Goal: Task Accomplishment & Management: Complete application form

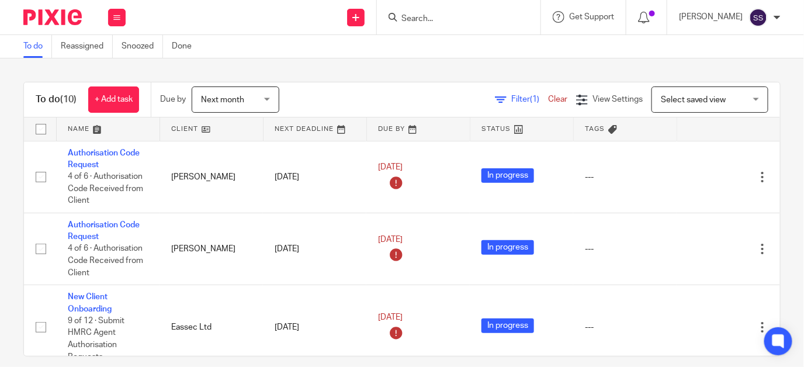
click at [434, 14] on input "Search" at bounding box center [452, 19] width 105 height 11
type input "a"
click at [117, 16] on icon at bounding box center [116, 17] width 7 height 7
click at [115, 86] on link "Clients" at bounding box center [114, 89] width 26 height 8
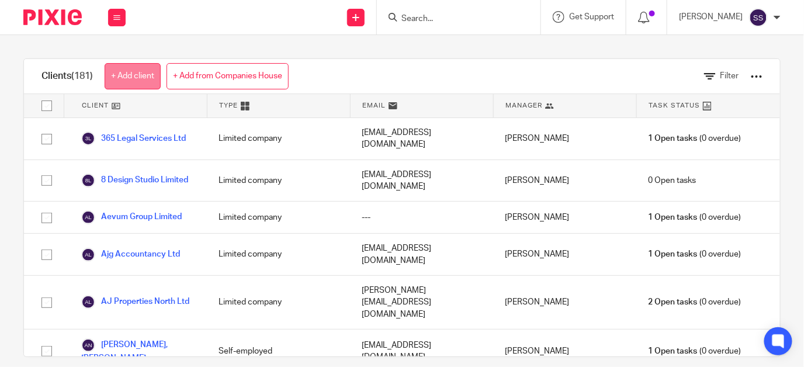
click at [144, 71] on link "+ Add client" at bounding box center [133, 76] width 56 height 26
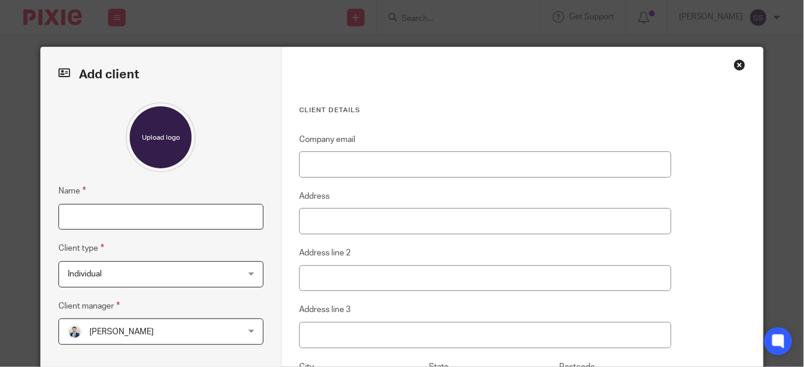
click at [148, 216] on input "Name" at bounding box center [160, 217] width 205 height 26
type input "Aquilo Holdings Ltd"
click at [113, 276] on span "Individual" at bounding box center [146, 274] width 156 height 25
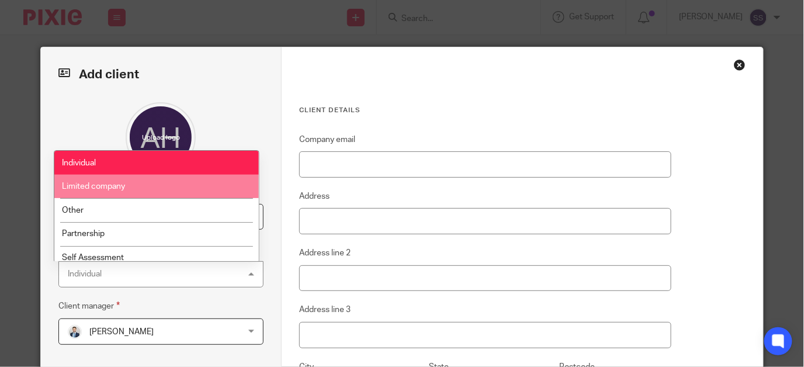
click at [101, 189] on span "Limited company" at bounding box center [93, 186] width 63 height 8
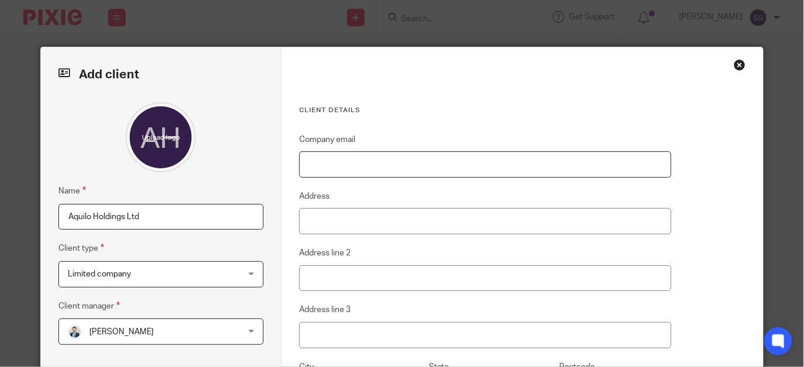
click at [356, 159] on input "Company email" at bounding box center [485, 164] width 372 height 26
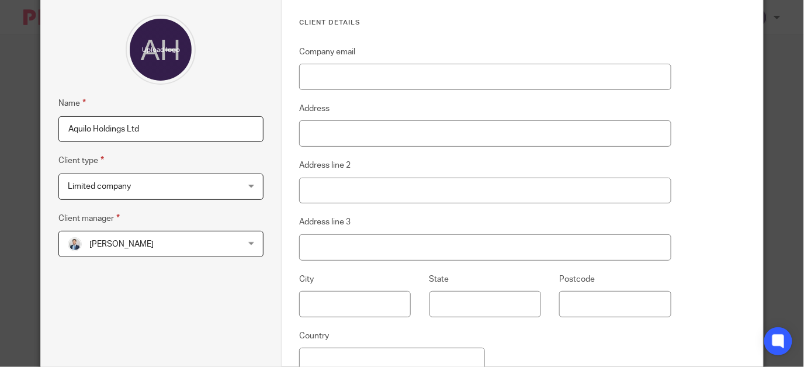
scroll to position [100, 0]
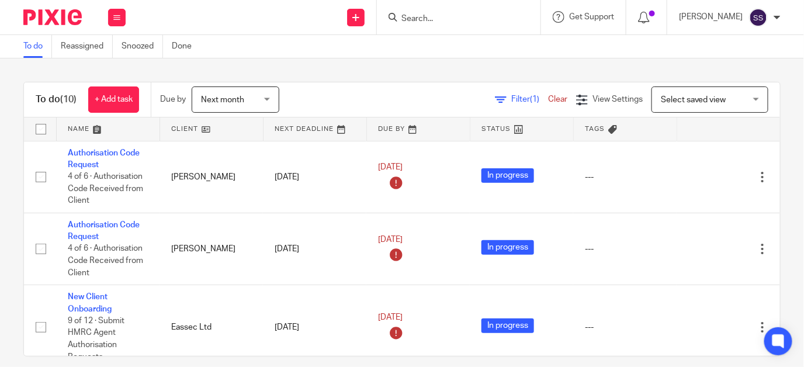
click at [446, 12] on form at bounding box center [462, 17] width 124 height 15
click at [429, 16] on input "Search" at bounding box center [452, 19] width 105 height 11
type input "a"
click at [116, 17] on icon at bounding box center [116, 17] width 7 height 7
click at [110, 85] on link "Clients" at bounding box center [114, 89] width 26 height 8
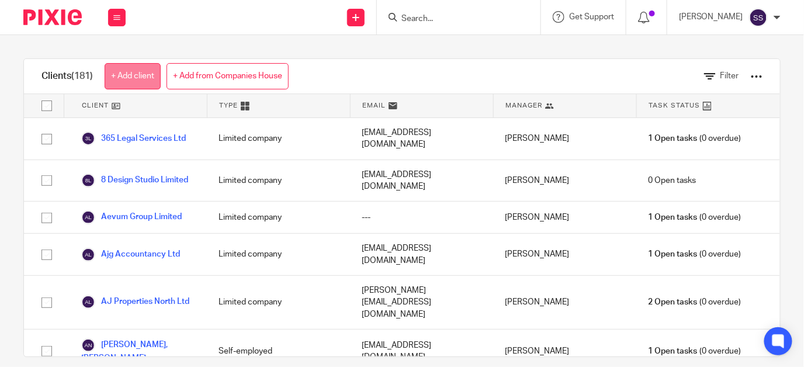
click at [127, 74] on link "+ Add client" at bounding box center [133, 76] width 56 height 26
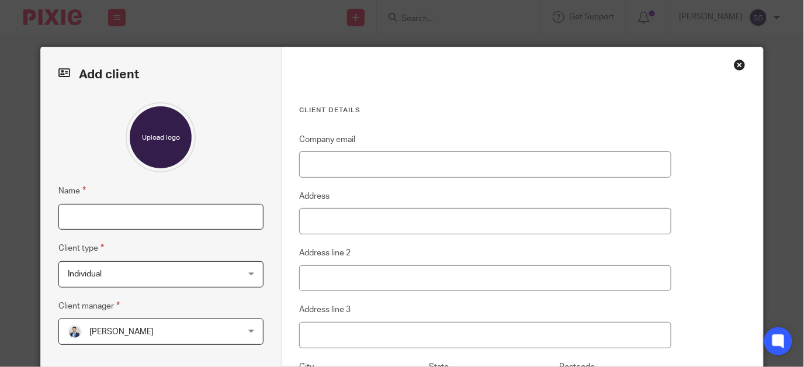
click at [131, 217] on input "Name" at bounding box center [160, 217] width 205 height 26
type input "Aquilo Holdings Ltd"
click at [347, 222] on input "Address" at bounding box center [485, 221] width 372 height 26
paste input "48 Frederick Street, Sunderland, England, SR1 1NF"
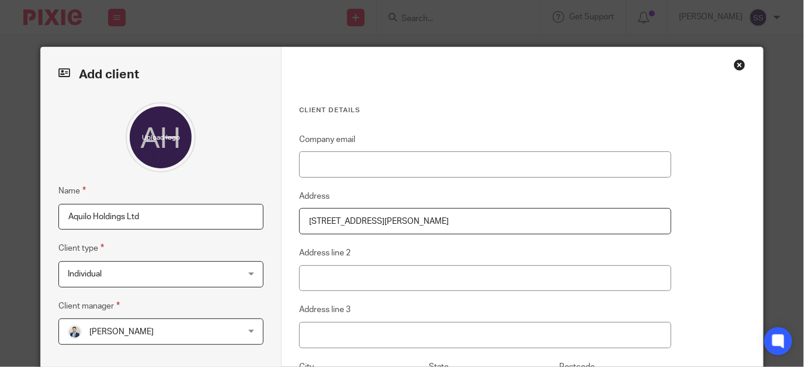
type input "48 Frederick Street, Sunderland, England, SR1 1NF"
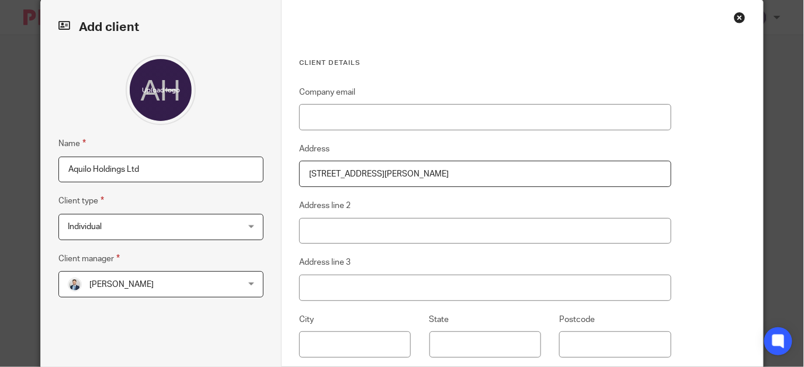
scroll to position [74, 0]
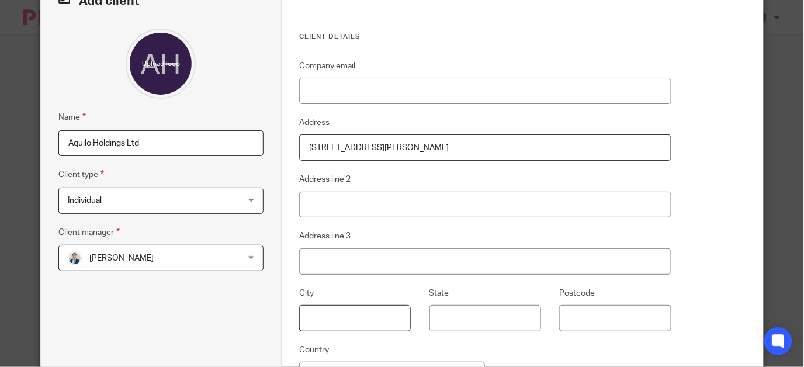
click at [374, 319] on input "text" at bounding box center [355, 318] width 112 height 26
type input "Sunderland"
click at [564, 317] on input "Postcode" at bounding box center [615, 318] width 112 height 26
type input "SR1 1NF"
click at [525, 144] on input "48 Frederick Street, Sunderland, England, SR1 1NF" at bounding box center [485, 147] width 372 height 26
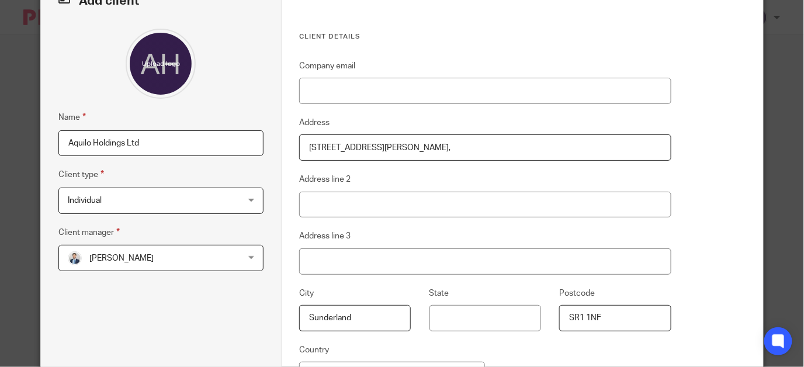
type input "[STREET_ADDRESS][PERSON_NAME],"
click at [120, 201] on span "Individual" at bounding box center [146, 200] width 156 height 25
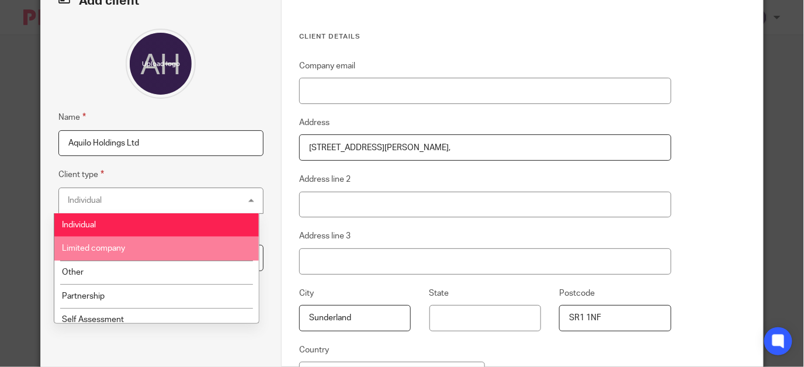
click at [98, 246] on span "Limited company" at bounding box center [93, 248] width 63 height 8
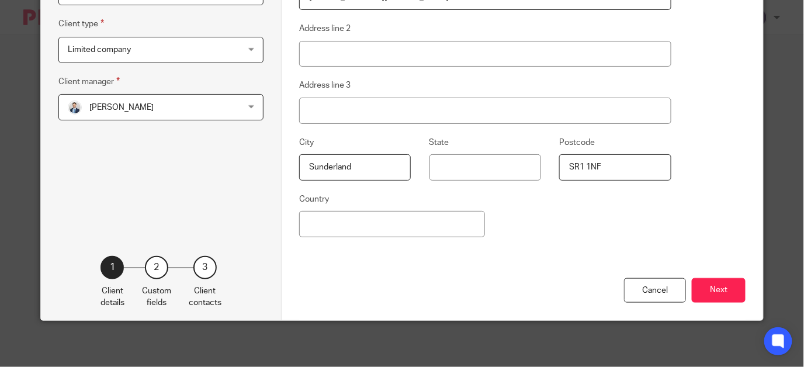
scroll to position [227, 0]
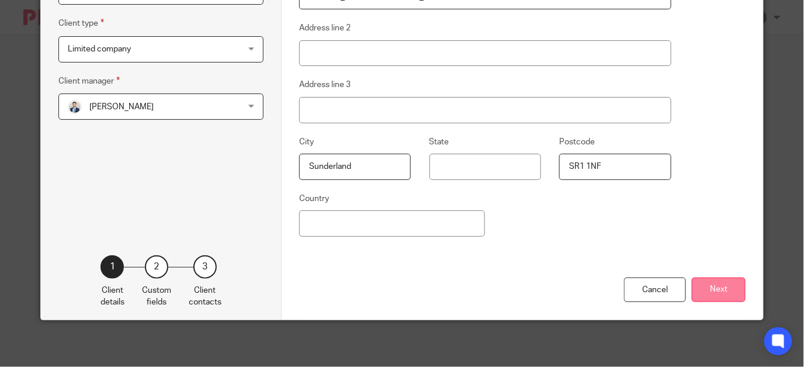
click at [718, 284] on button "Next" at bounding box center [718, 289] width 54 height 25
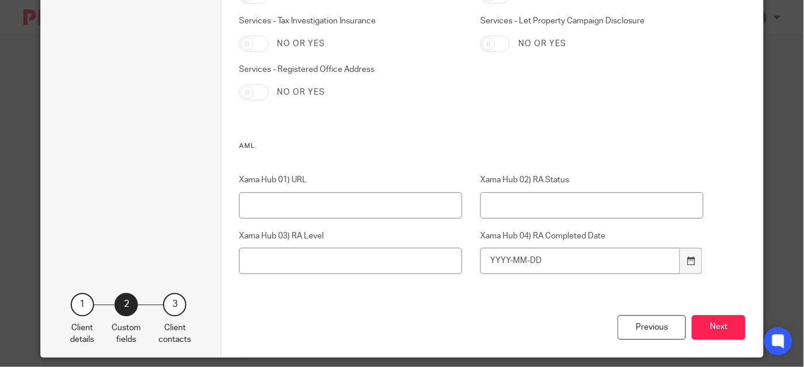
scroll to position [2299, 0]
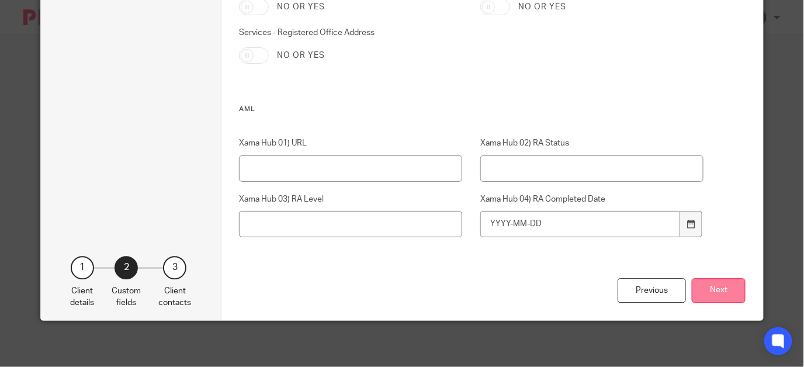
click at [717, 289] on button "Next" at bounding box center [718, 290] width 54 height 25
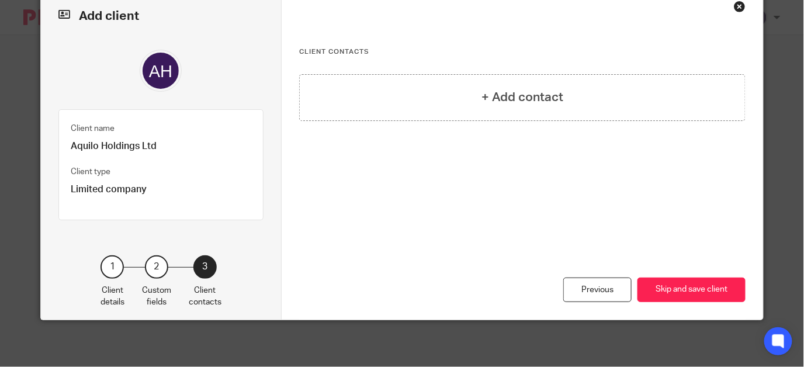
scroll to position [58, 0]
click at [446, 175] on div "+ Add contact" at bounding box center [522, 139] width 446 height 131
click at [700, 292] on button "Skip and save client" at bounding box center [691, 289] width 108 height 25
click at [698, 289] on button "Skip and save client" at bounding box center [691, 289] width 108 height 25
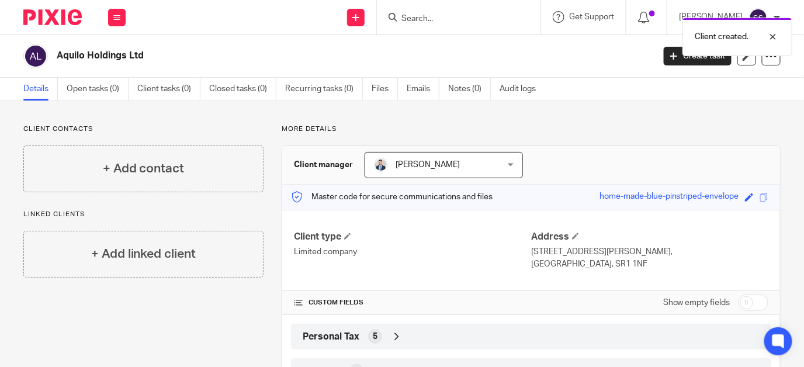
click at [742, 299] on input "checkbox" at bounding box center [753, 302] width 30 height 16
checkbox input "true"
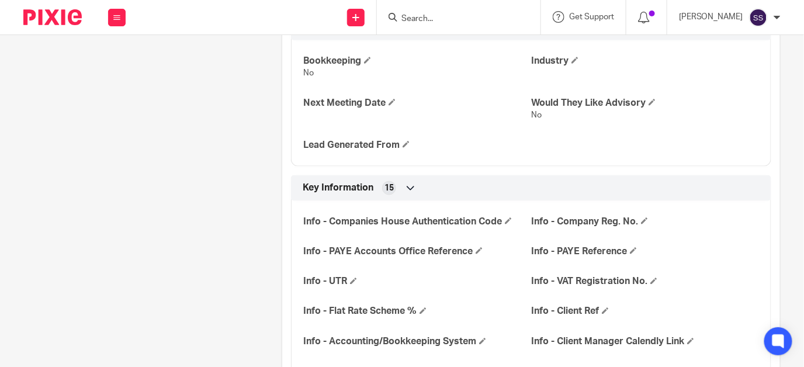
scroll to position [434, 0]
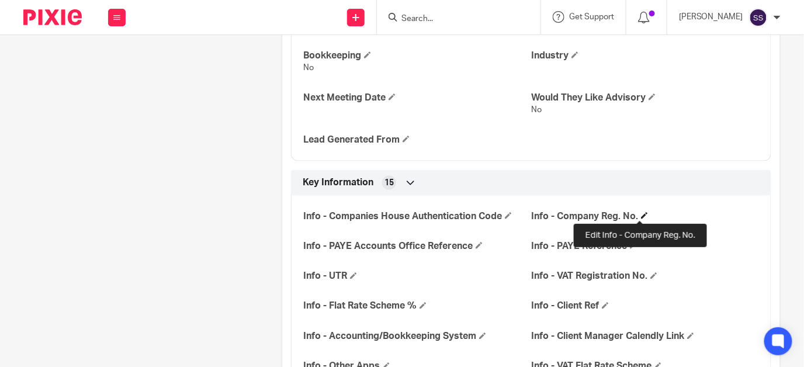
click at [641, 212] on span at bounding box center [644, 215] width 7 height 7
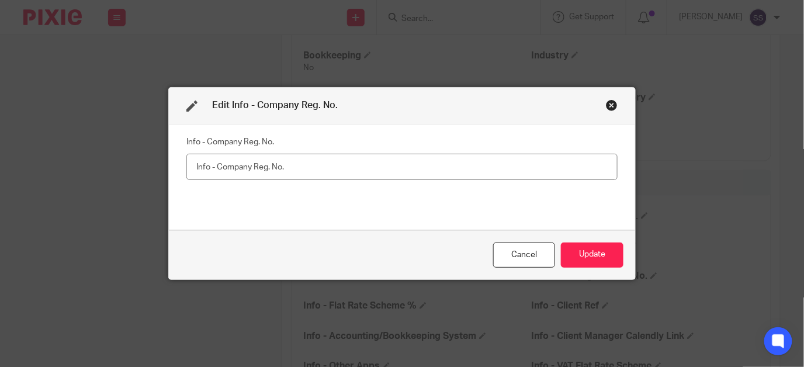
click at [267, 164] on input "text" at bounding box center [401, 167] width 431 height 26
type input "15149636"
click at [594, 250] on button "Update" at bounding box center [592, 254] width 62 height 25
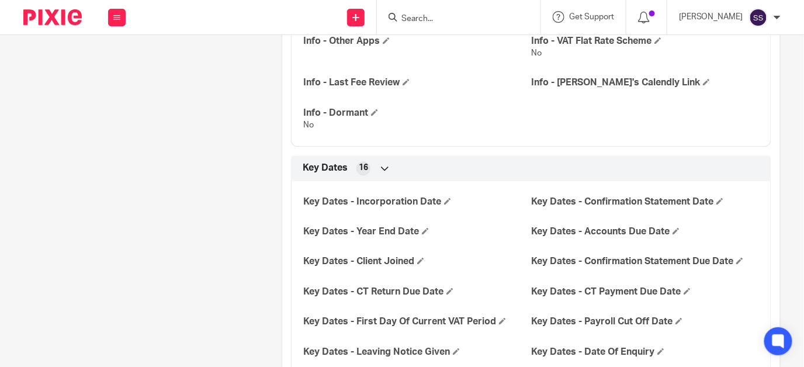
scroll to position [776, 0]
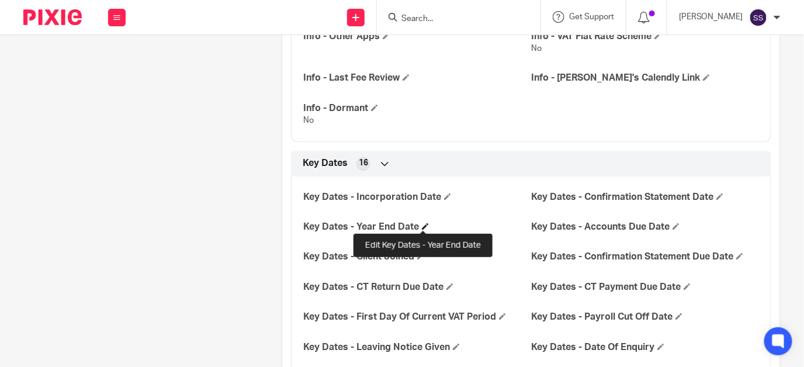
click at [423, 223] on span at bounding box center [425, 226] width 7 height 7
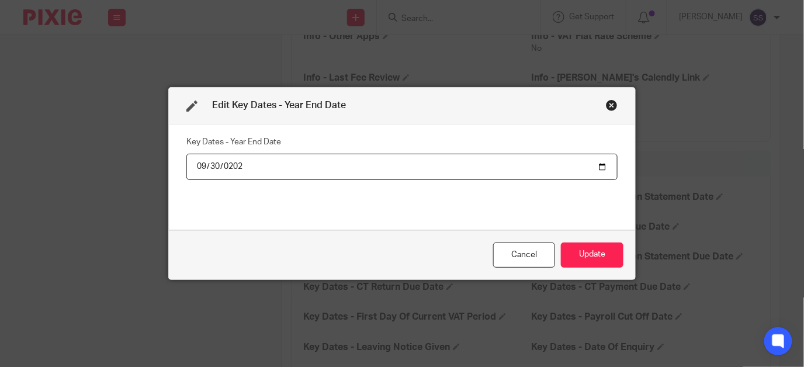
type input "[DATE]"
click at [602, 249] on button "Update" at bounding box center [592, 254] width 62 height 25
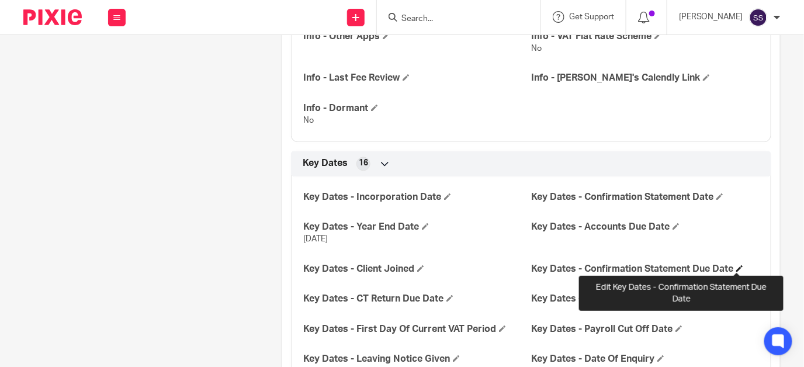
click at [736, 265] on span at bounding box center [739, 268] width 7 height 7
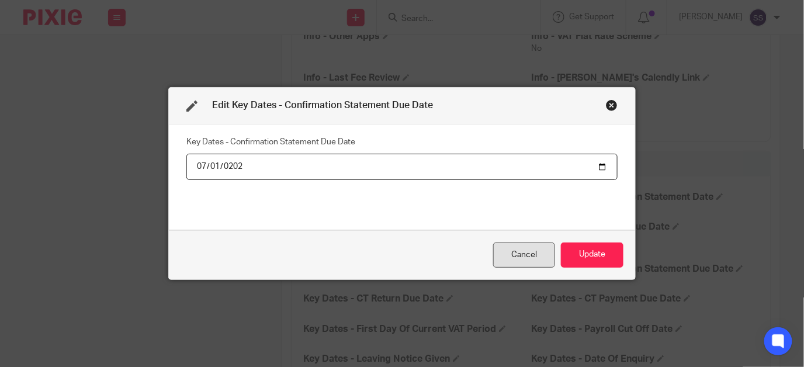
type input "[DATE]"
click at [597, 257] on button "Update" at bounding box center [592, 254] width 62 height 25
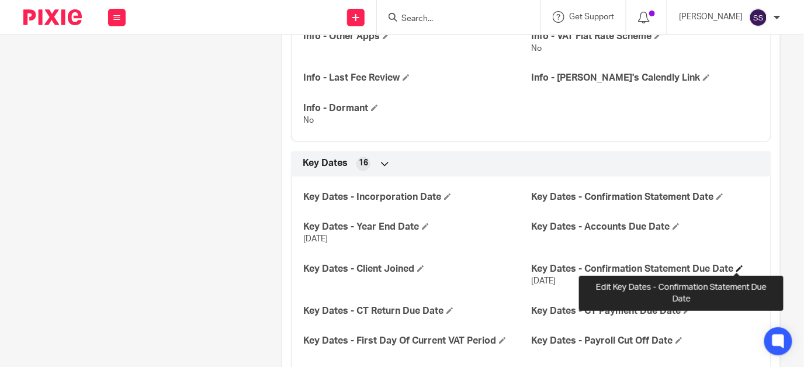
click at [736, 267] on span at bounding box center [739, 268] width 7 height 7
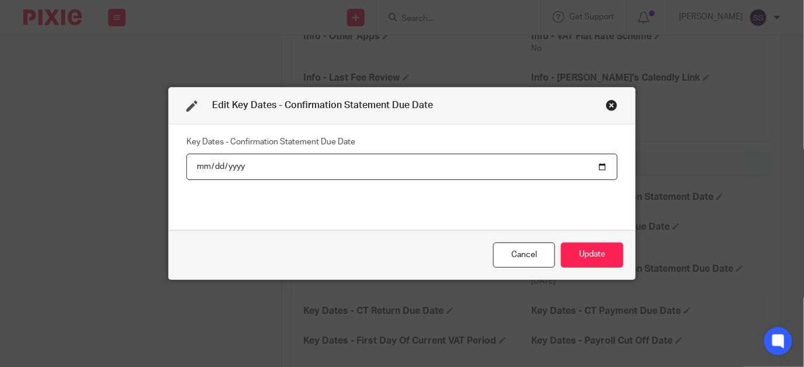
click at [249, 165] on input "[DATE]" at bounding box center [401, 167] width 431 height 26
drag, startPoint x: 237, startPoint y: 164, endPoint x: 192, endPoint y: 162, distance: 45.6
click at [192, 162] on input "[DATE]" at bounding box center [401, 167] width 431 height 26
click at [589, 249] on button "Update" at bounding box center [592, 254] width 62 height 25
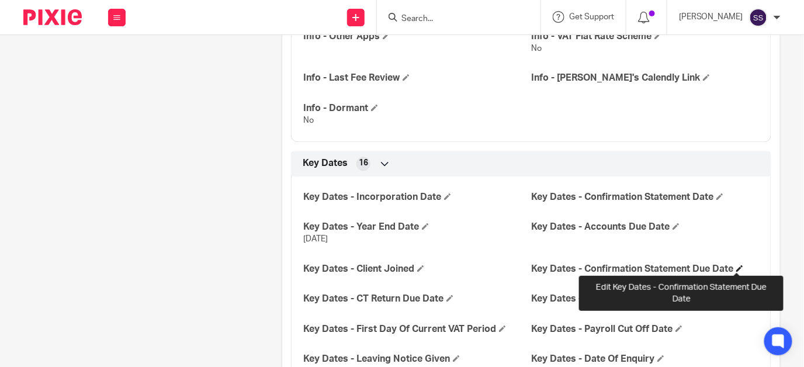
click at [738, 267] on span at bounding box center [739, 268] width 7 height 7
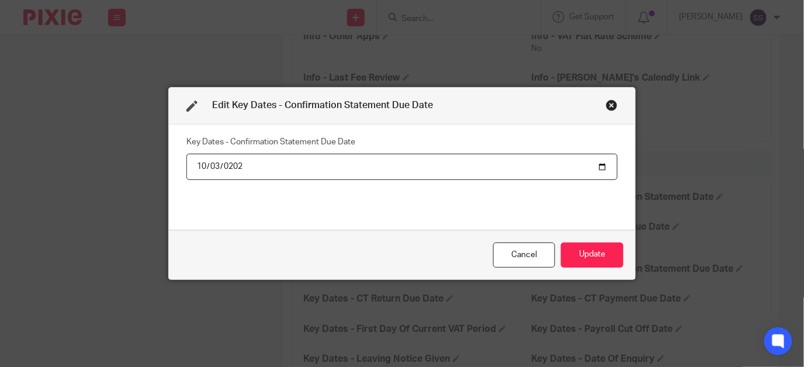
type input "[DATE]"
click at [587, 253] on button "Update" at bounding box center [592, 254] width 62 height 25
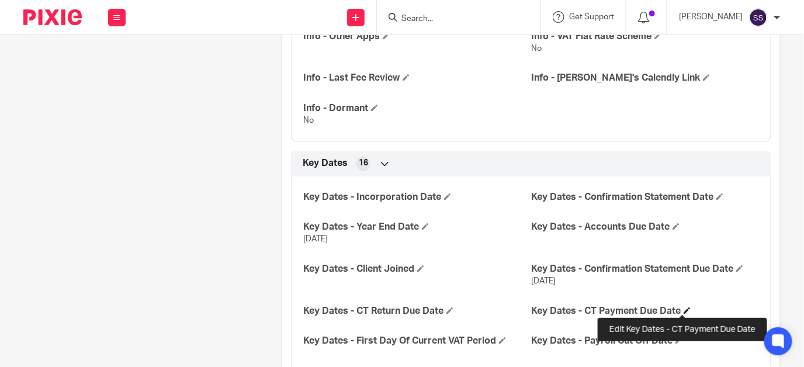
click at [683, 307] on span at bounding box center [686, 310] width 7 height 7
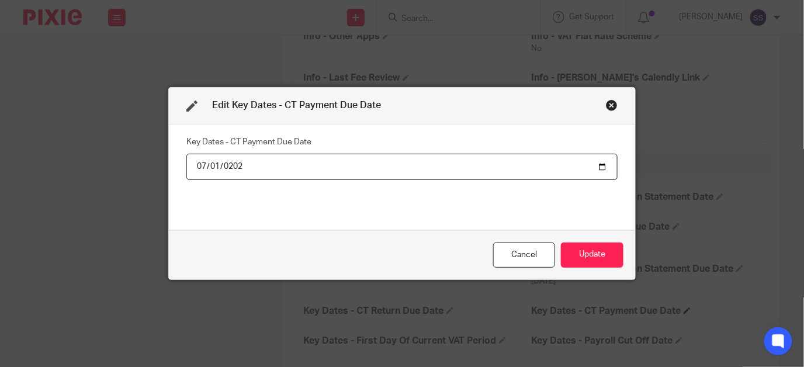
type input "[DATE]"
click at [586, 255] on button "Update" at bounding box center [592, 254] width 62 height 25
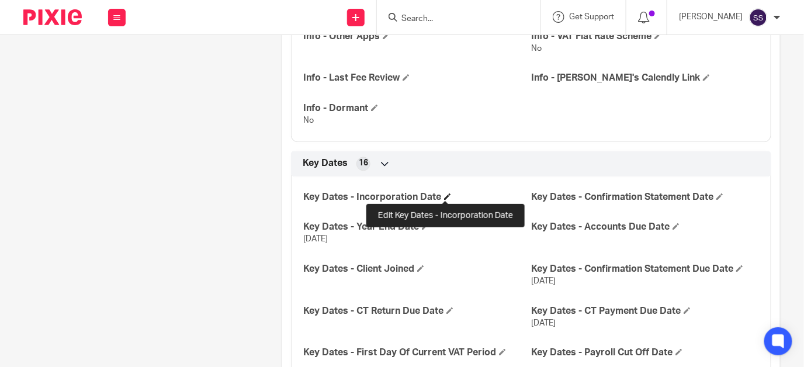
click at [444, 194] on span at bounding box center [447, 196] width 7 height 7
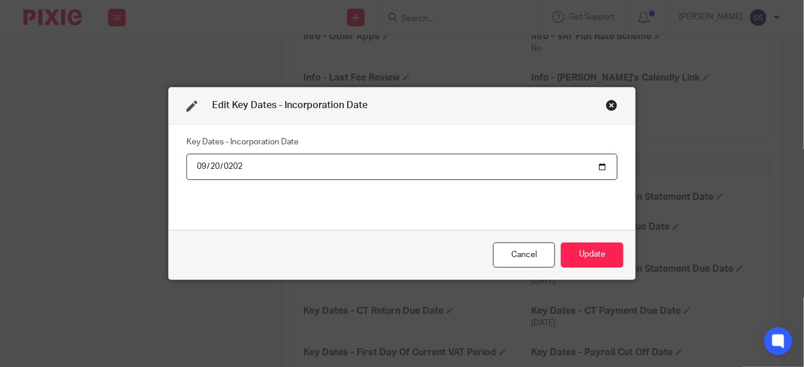
type input "[DATE]"
click at [600, 259] on button "Update" at bounding box center [592, 254] width 62 height 25
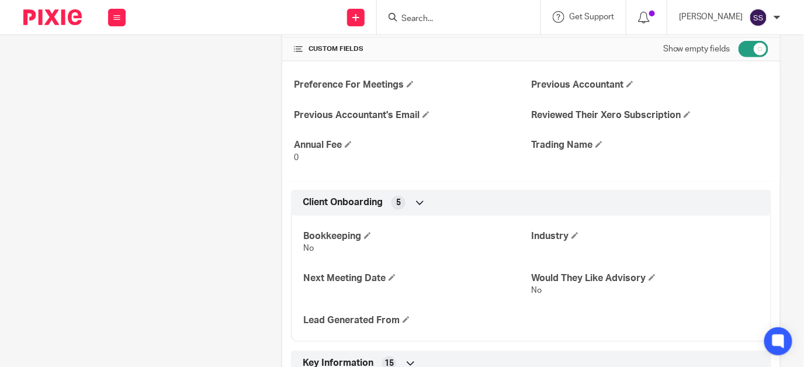
scroll to position [0, 0]
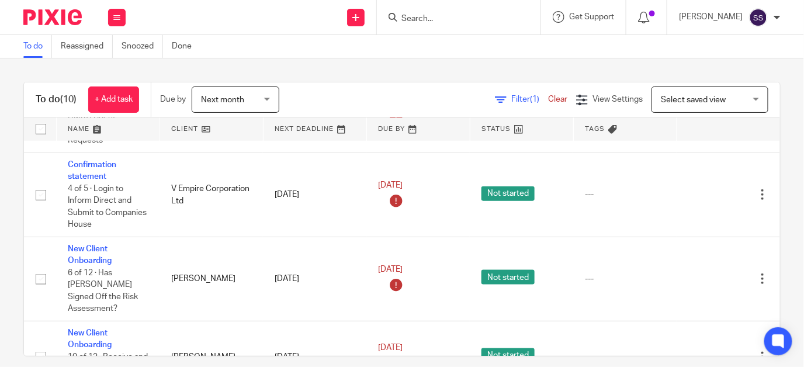
scroll to position [386, 0]
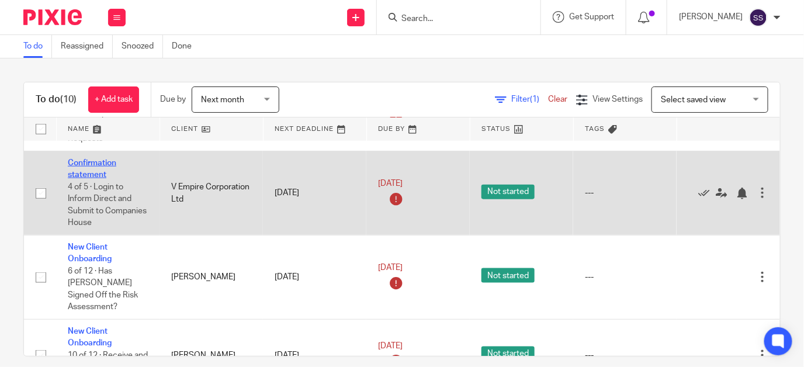
drag, startPoint x: 104, startPoint y: 165, endPoint x: 80, endPoint y: 161, distance: 24.4
click at [80, 161] on link "Confirmation statement" at bounding box center [92, 169] width 48 height 20
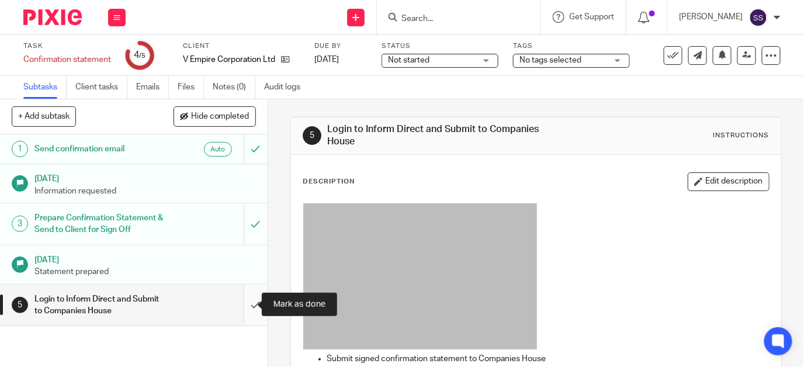
click at [240, 306] on input "submit" at bounding box center [133, 304] width 267 height 41
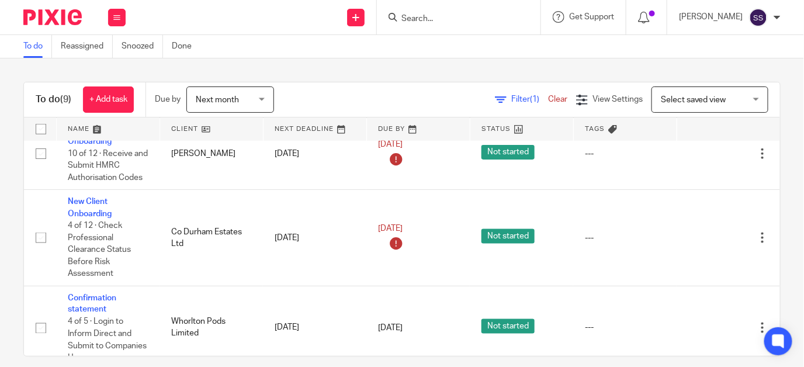
scroll to position [509, 0]
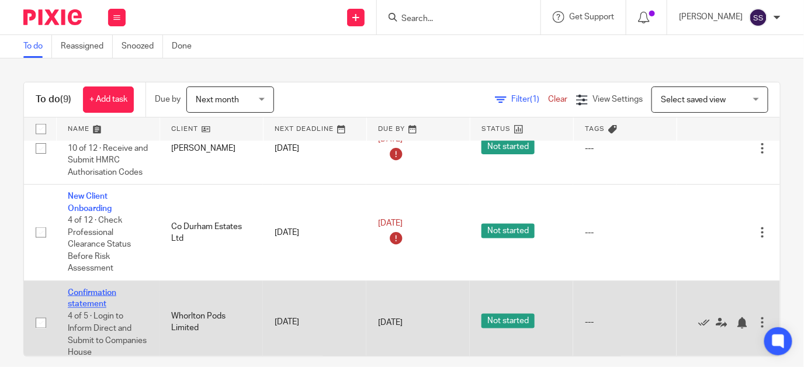
click at [89, 288] on link "Confirmation statement" at bounding box center [92, 298] width 48 height 20
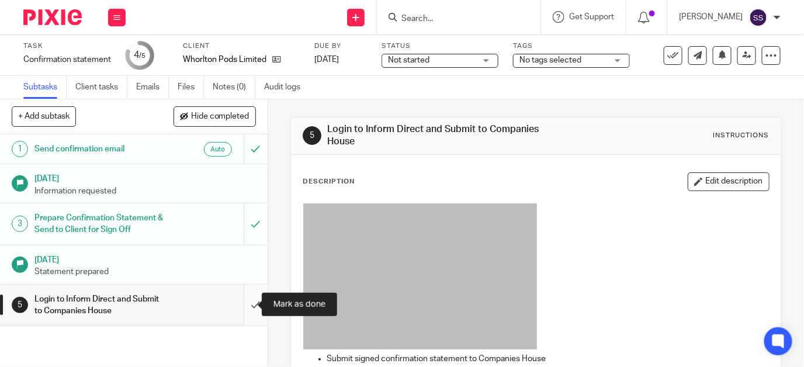
click at [243, 302] on input "submit" at bounding box center [133, 304] width 267 height 41
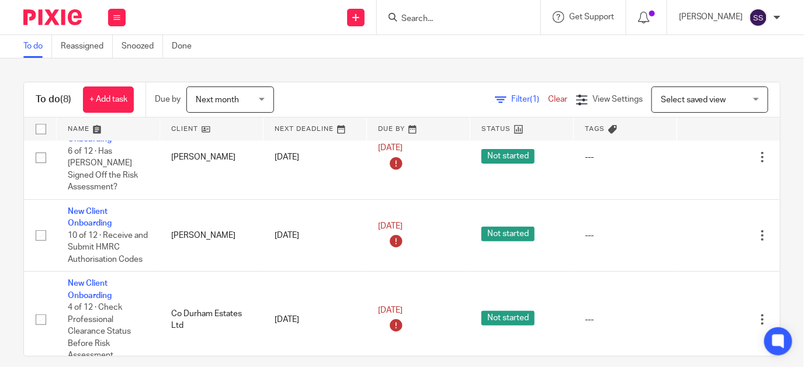
scroll to position [425, 0]
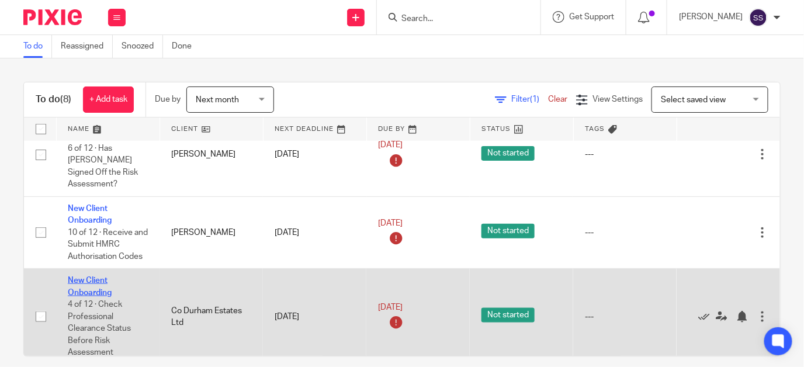
click at [88, 276] on link "New Client Onboarding" at bounding box center [90, 286] width 44 height 20
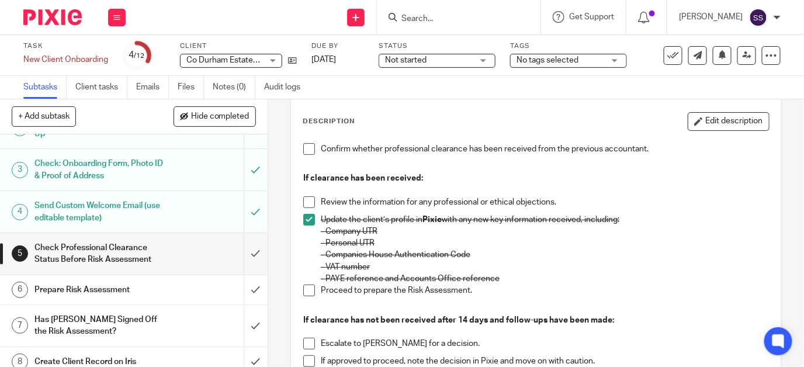
scroll to position [74, 0]
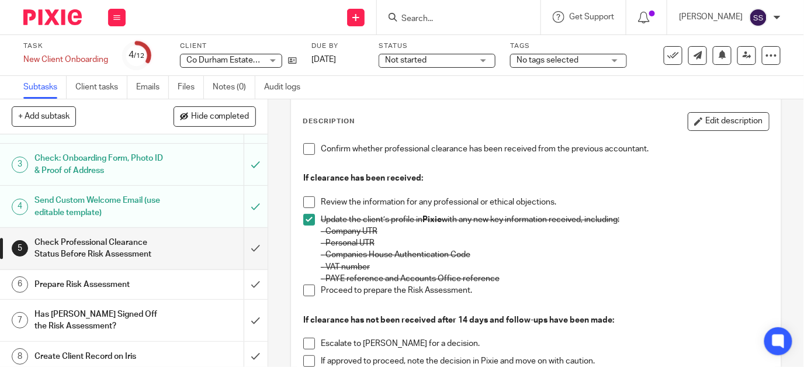
click at [425, 11] on form at bounding box center [462, 17] width 124 height 15
click at [425, 14] on input "Search" at bounding box center [452, 19] width 105 height 11
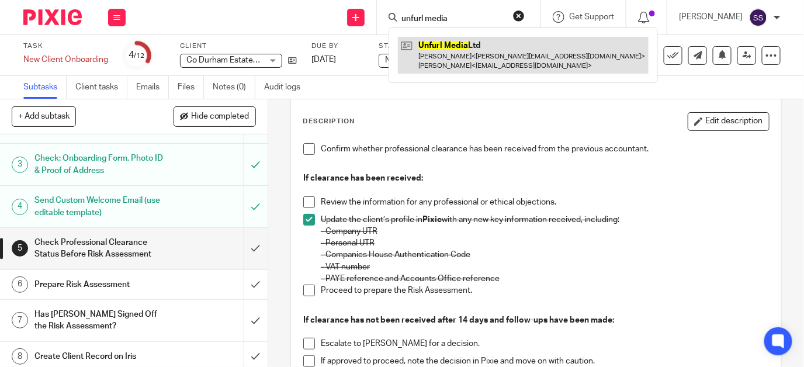
type input "unfurl media"
click at [460, 48] on link at bounding box center [523, 55] width 251 height 36
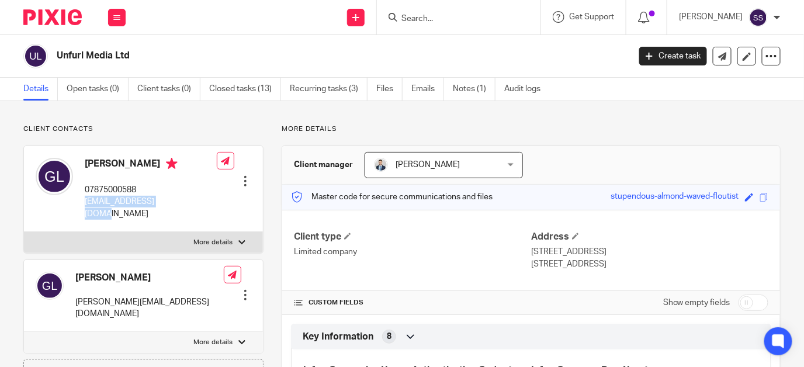
drag, startPoint x: 84, startPoint y: 201, endPoint x: 177, endPoint y: 207, distance: 93.0
click at [177, 207] on div "[PERSON_NAME] 07875000588 [EMAIL_ADDRESS][DOMAIN_NAME]" at bounding box center [126, 189] width 181 height 74
drag, startPoint x: 177, startPoint y: 207, endPoint x: 161, endPoint y: 201, distance: 17.6
click at [161, 201] on p "[EMAIL_ADDRESS][DOMAIN_NAME]" at bounding box center [151, 208] width 132 height 24
copy p "[EMAIL_ADDRESS][DOMAIN_NAME]"
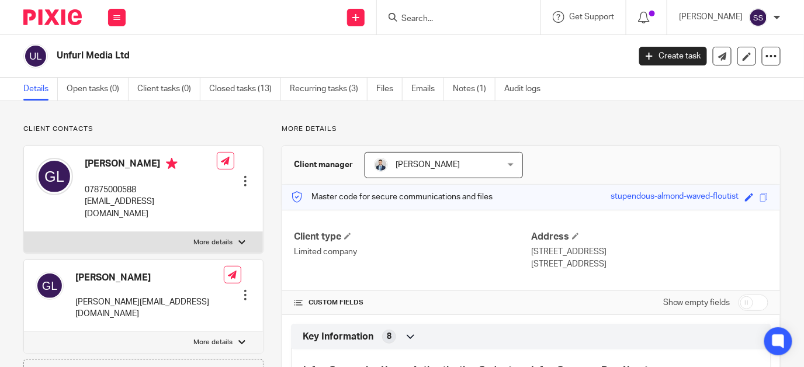
click at [432, 14] on input "Search" at bounding box center [452, 19] width 105 height 11
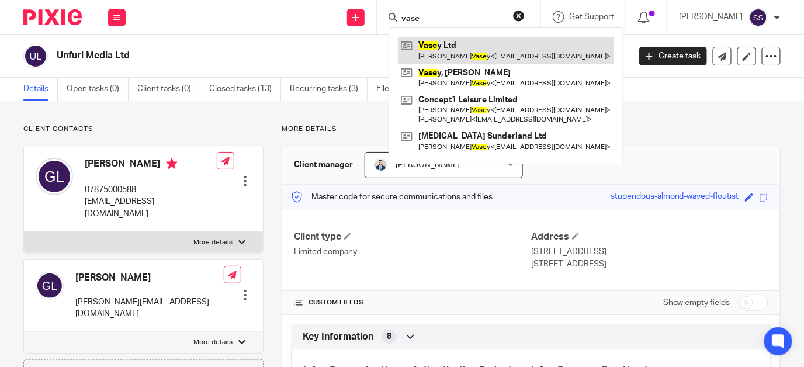
type input "vase"
click at [481, 44] on link at bounding box center [506, 50] width 216 height 27
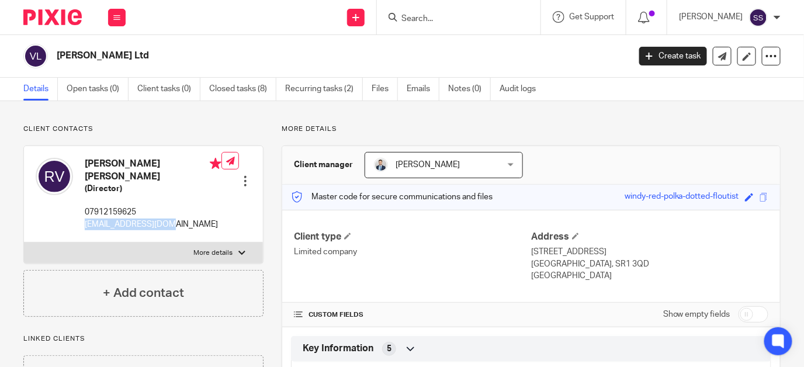
drag, startPoint x: 84, startPoint y: 213, endPoint x: 175, endPoint y: 220, distance: 91.4
click at [175, 220] on div "[PERSON_NAME] [PERSON_NAME] (Director) 07912159625 [EMAIL_ADDRESS][DOMAIN_NAME]…" at bounding box center [143, 194] width 239 height 96
drag, startPoint x: 175, startPoint y: 220, endPoint x: 157, endPoint y: 212, distance: 19.1
click at [157, 218] on p "[EMAIL_ADDRESS][DOMAIN_NAME]" at bounding box center [153, 224] width 137 height 12
copy p "[EMAIL_ADDRESS][DOMAIN_NAME]"
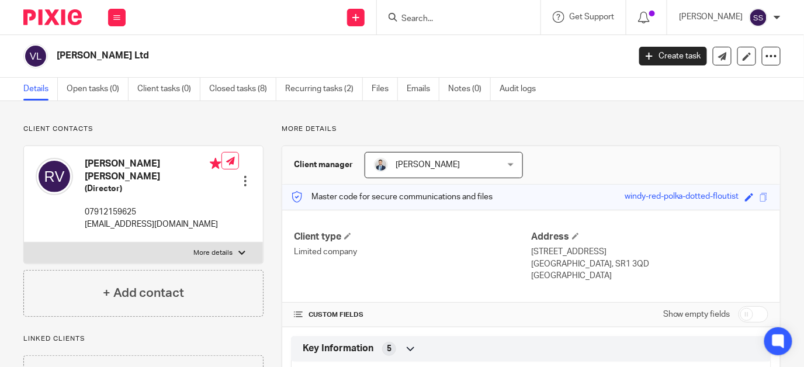
click at [422, 15] on input "Search" at bounding box center [452, 19] width 105 height 11
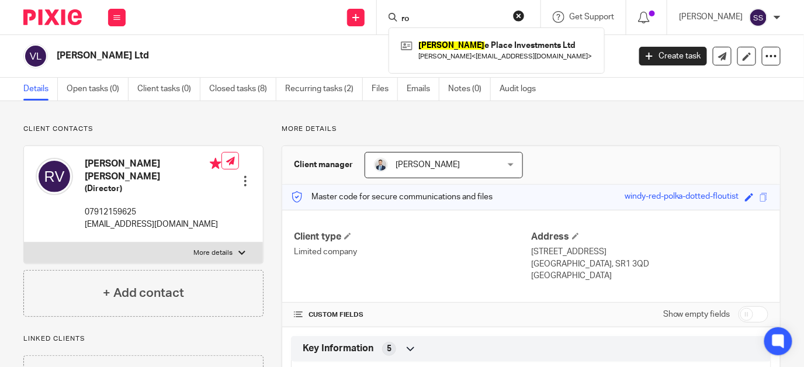
type input "r"
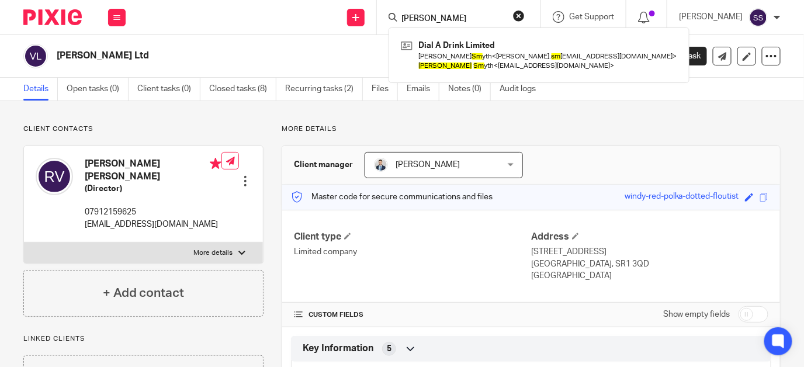
type input "[PERSON_NAME]"
